Goal: Information Seeking & Learning: Learn about a topic

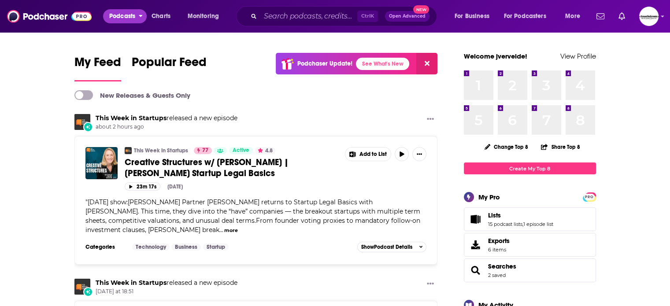
click at [114, 21] on span "Podcasts" at bounding box center [122, 16] width 26 height 12
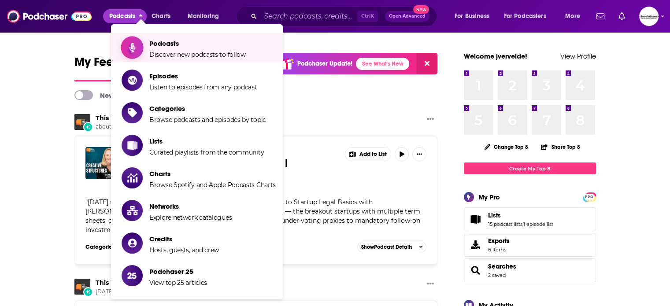
click at [155, 51] on span "Discover new podcasts to follow" at bounding box center [197, 55] width 96 height 8
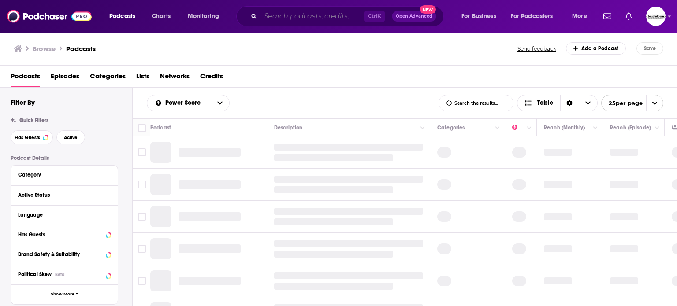
click at [282, 15] on input "Search podcasts, credits, & more..." at bounding box center [312, 16] width 104 height 14
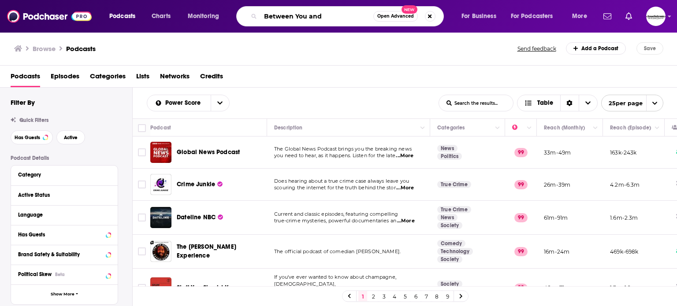
type input "Between You and I"
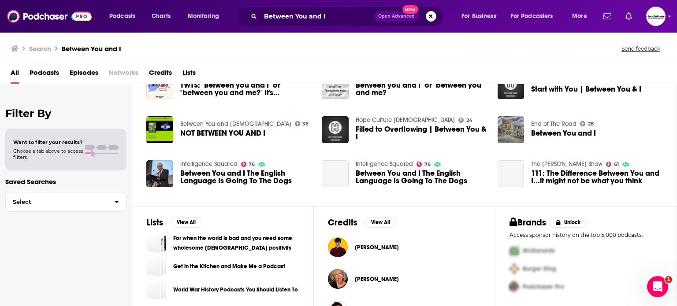
scroll to position [190, 0]
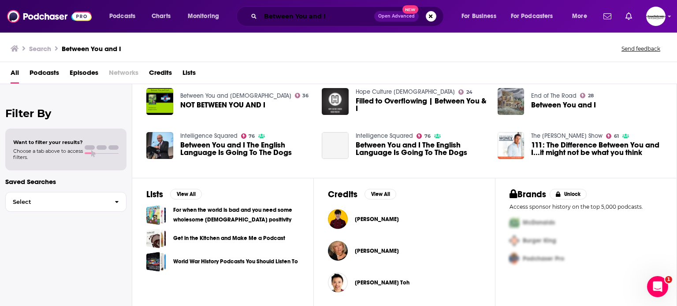
click at [319, 14] on input "Between You and I" at bounding box center [317, 16] width 114 height 14
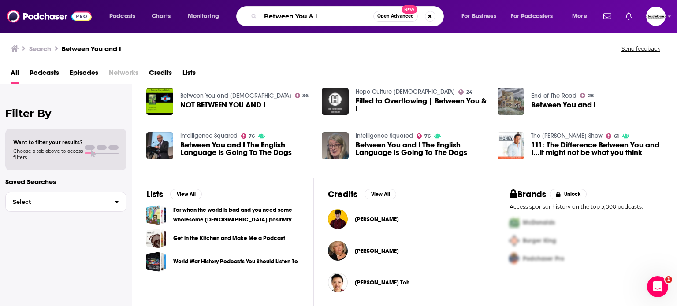
type input "Between You & I"
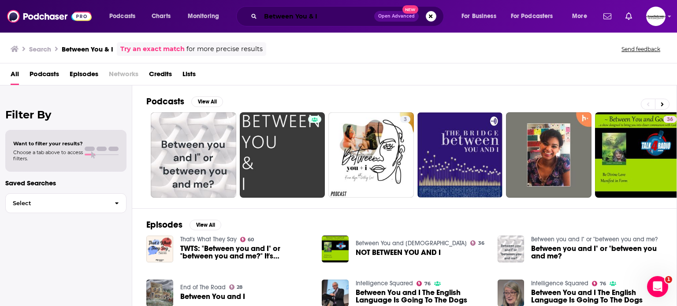
click at [331, 18] on input "Between You & I" at bounding box center [317, 16] width 114 height 14
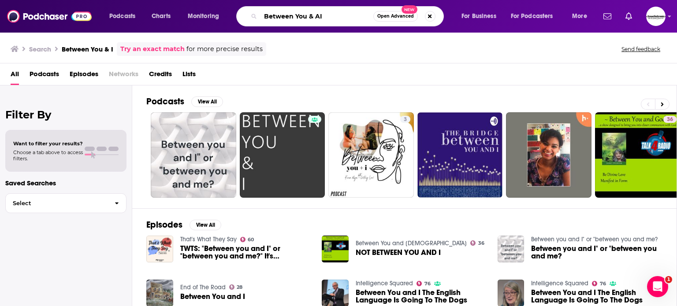
type input "Between You & AI"
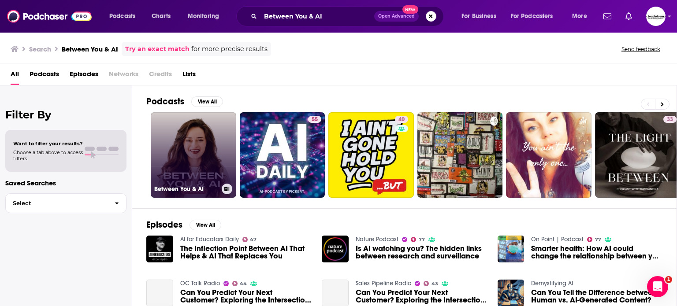
click at [199, 150] on link "Between You & AI" at bounding box center [193, 154] width 85 height 85
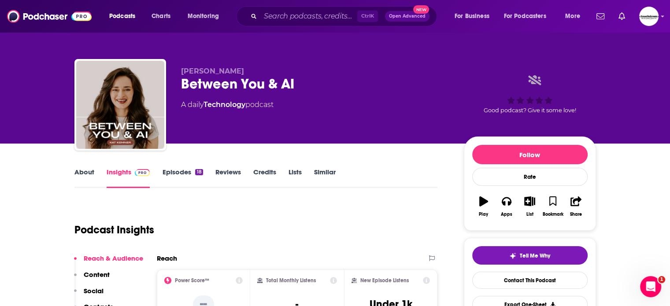
click at [176, 177] on link "Episodes 18" at bounding box center [182, 178] width 41 height 20
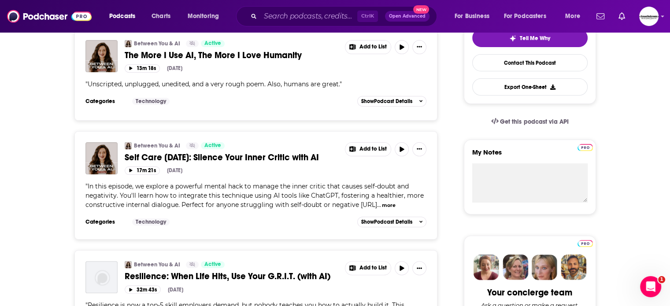
scroll to position [308, 0]
